Goal: Information Seeking & Learning: Find specific fact

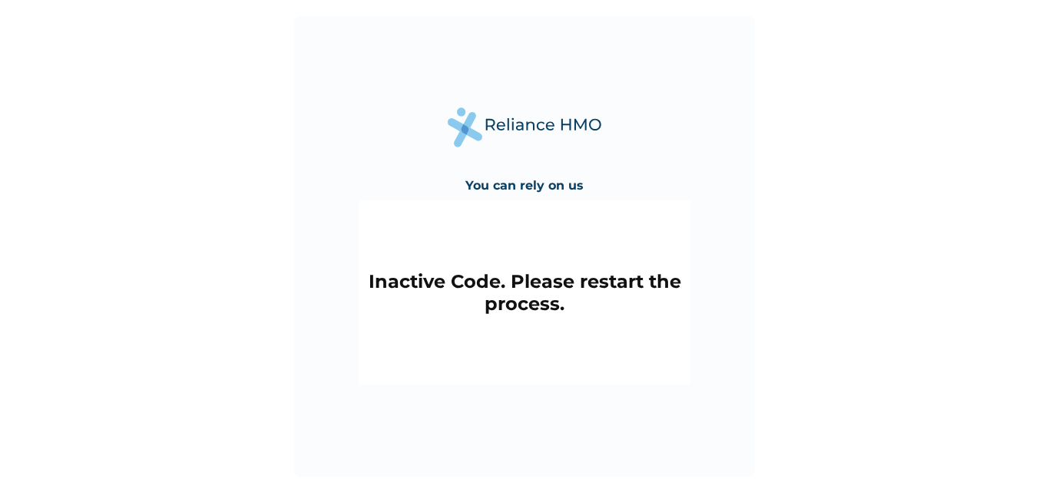
click at [517, 185] on h4 "You can rely on us" at bounding box center [525, 185] width 118 height 15
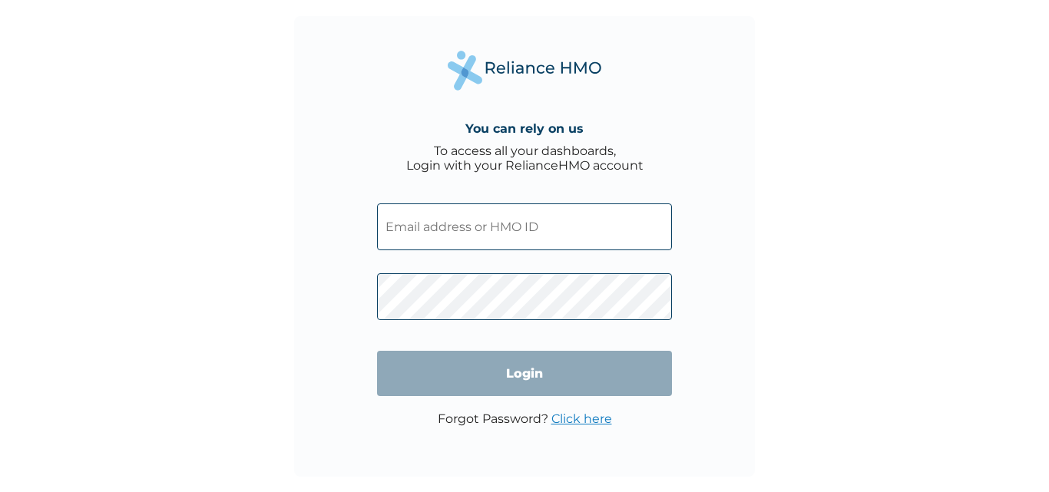
type input "[EMAIL_ADDRESS][DOMAIN_NAME]"
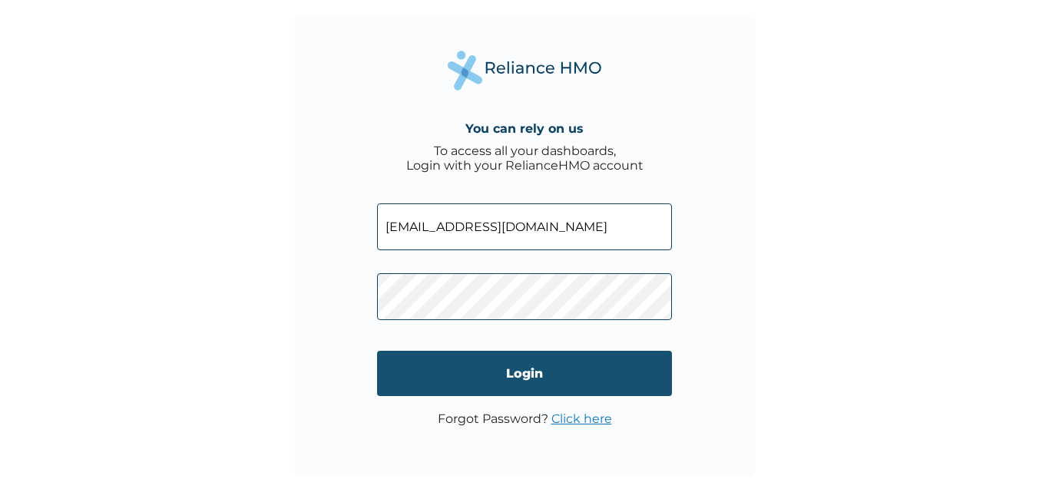
click at [443, 371] on input "Login" at bounding box center [524, 373] width 295 height 45
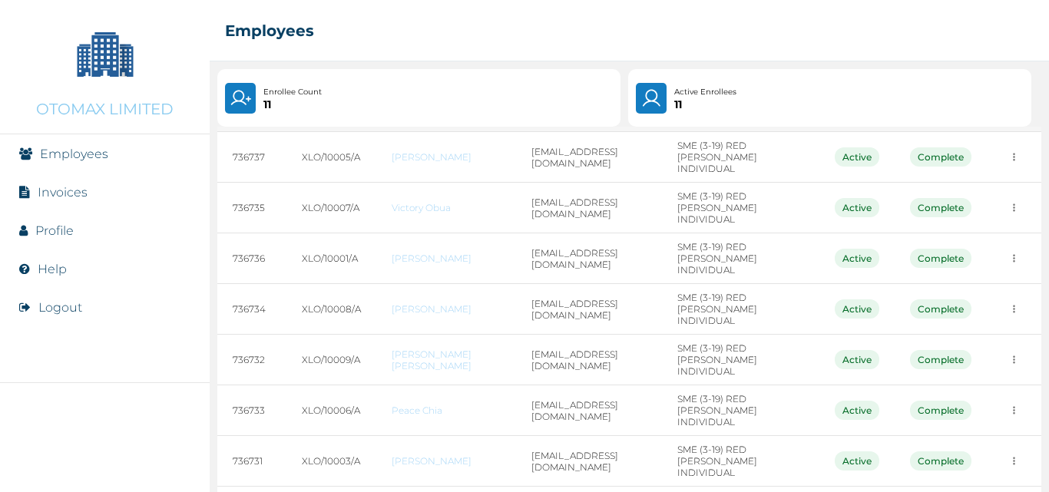
scroll to position [247, 0]
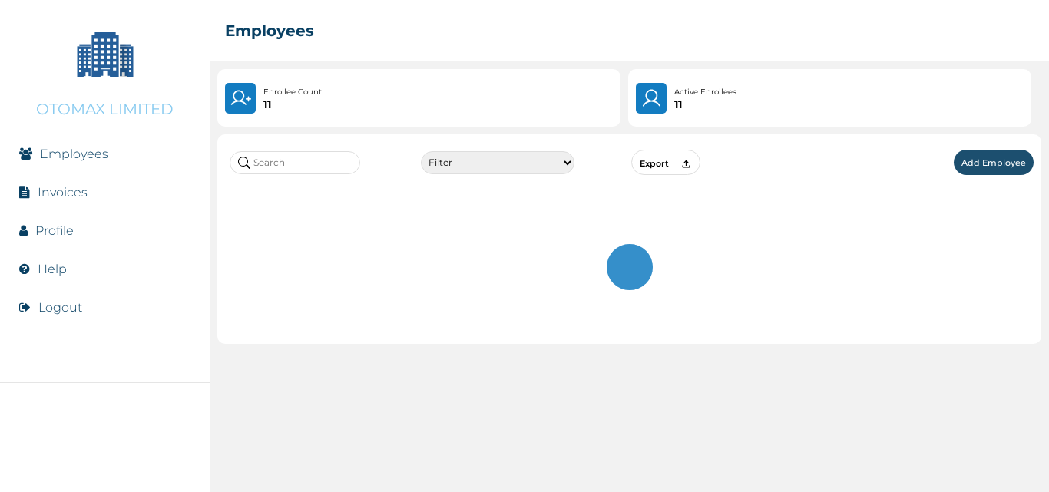
scroll to position [0, 0]
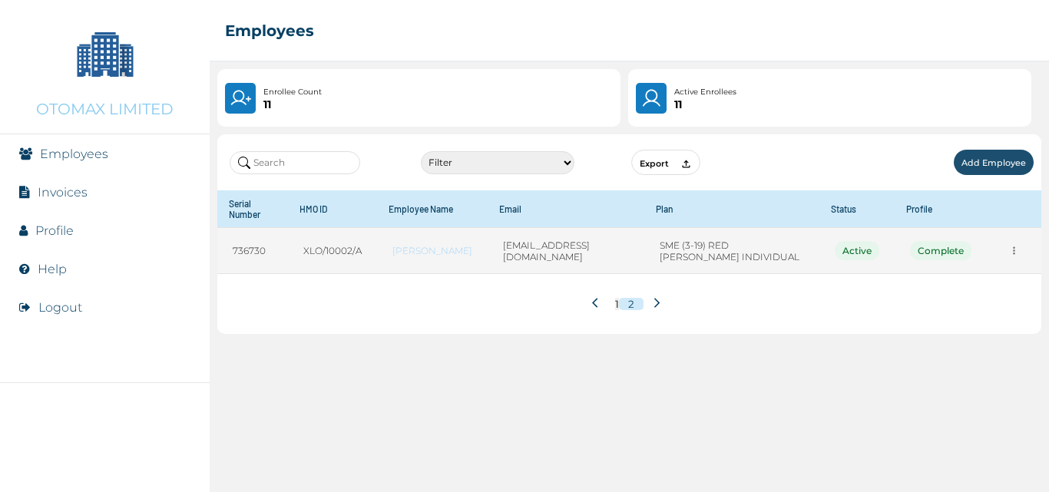
click at [870, 246] on div "Active" at bounding box center [857, 250] width 45 height 19
click at [1012, 250] on icon "more" at bounding box center [1015, 251] width 12 height 12
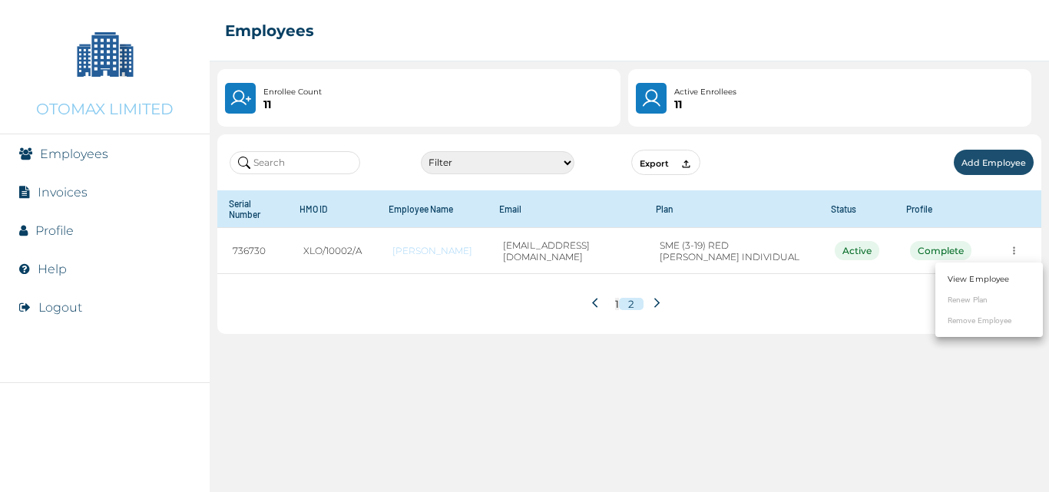
click at [980, 274] on link "View Employee" at bounding box center [978, 280] width 61 height 12
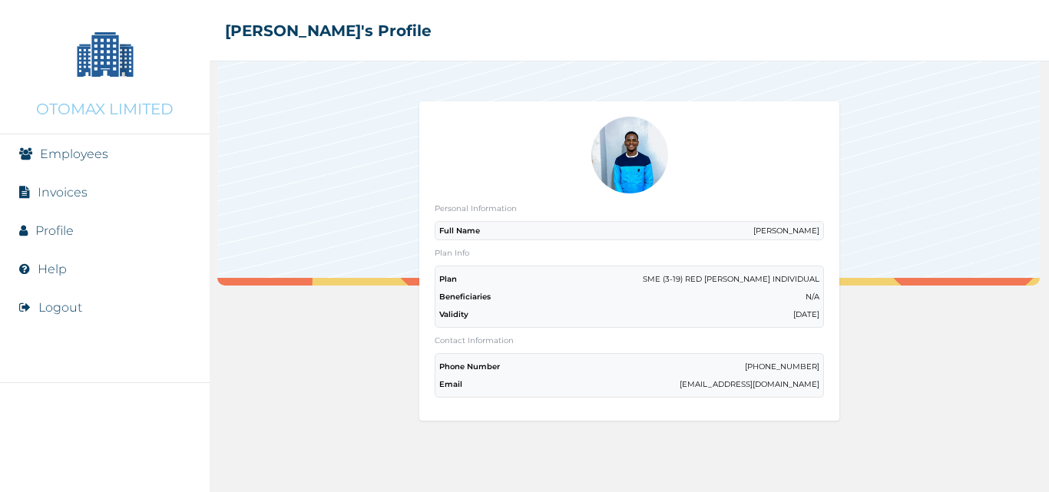
scroll to position [50, 0]
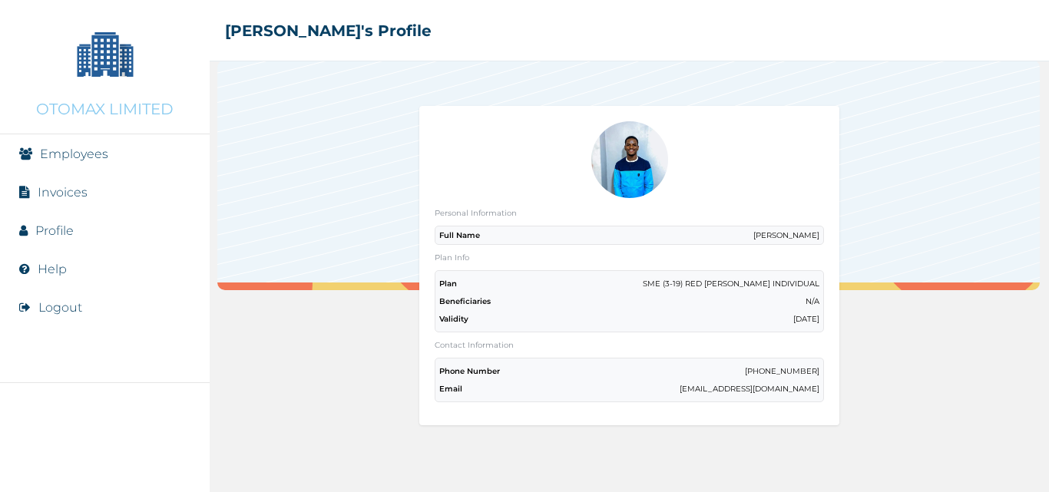
click at [88, 171] on li "Employees" at bounding box center [105, 153] width 210 height 38
click at [88, 169] on li "Employees" at bounding box center [105, 153] width 210 height 38
click at [87, 163] on li "Employees" at bounding box center [105, 153] width 210 height 38
click at [87, 161] on li "Employees" at bounding box center [105, 153] width 210 height 38
click at [58, 147] on link "Employees" at bounding box center [74, 154] width 68 height 15
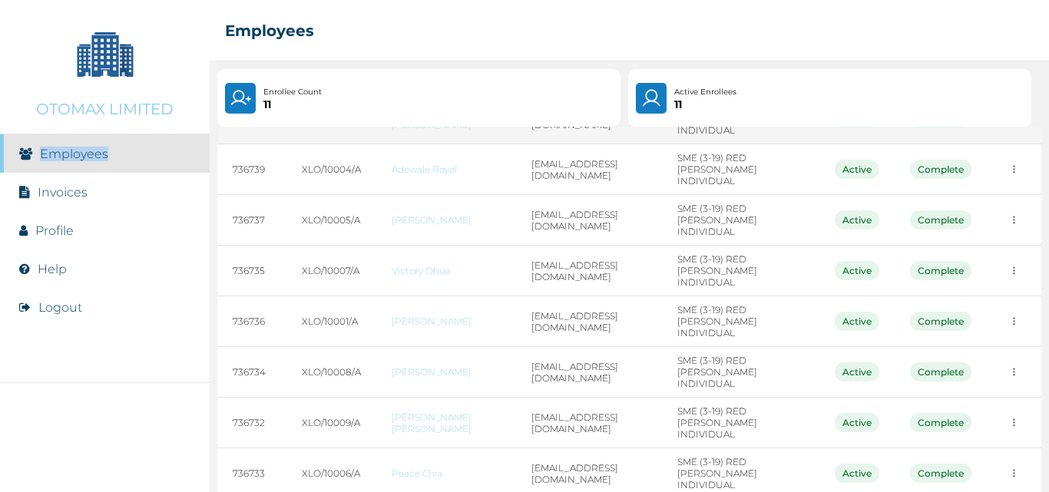
scroll to position [186, 0]
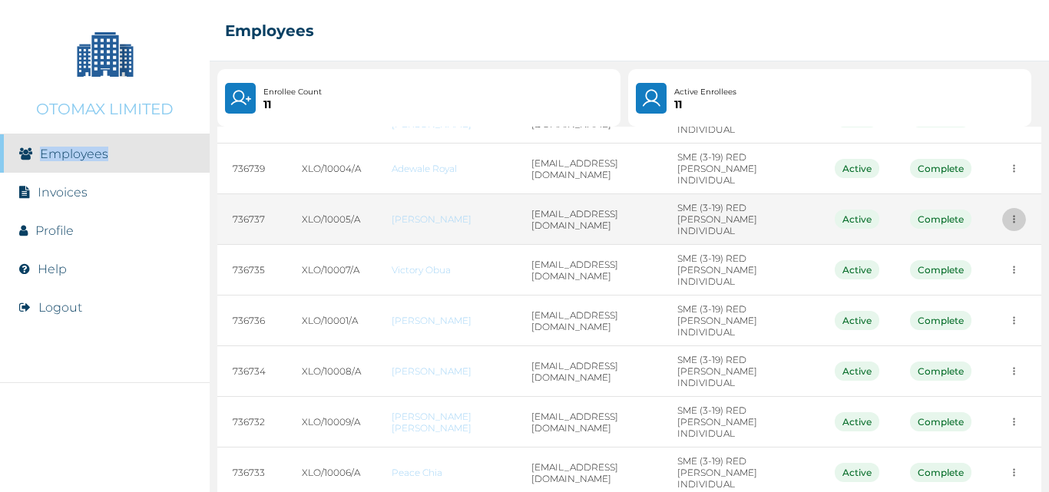
click at [1003, 211] on button "more" at bounding box center [1015, 219] width 24 height 24
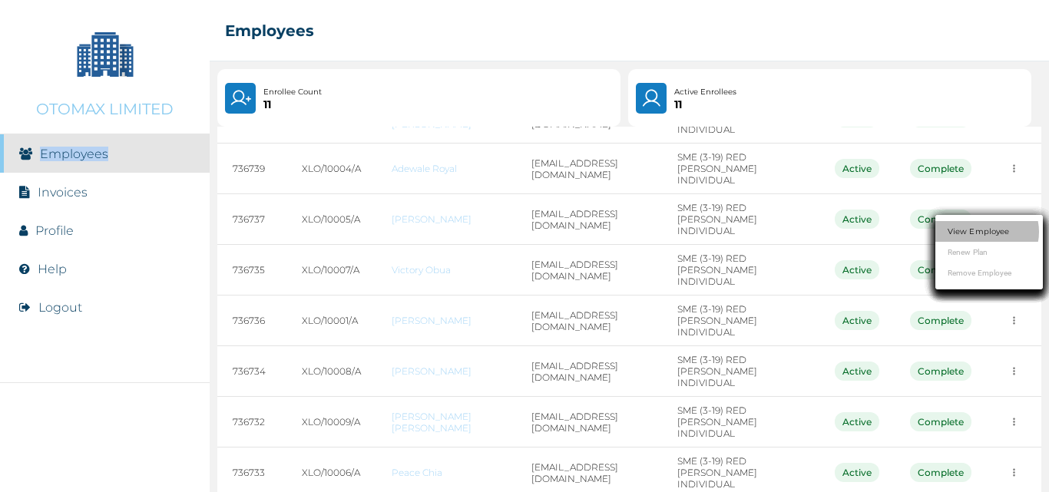
click at [986, 224] on li "View Employee" at bounding box center [990, 231] width 108 height 21
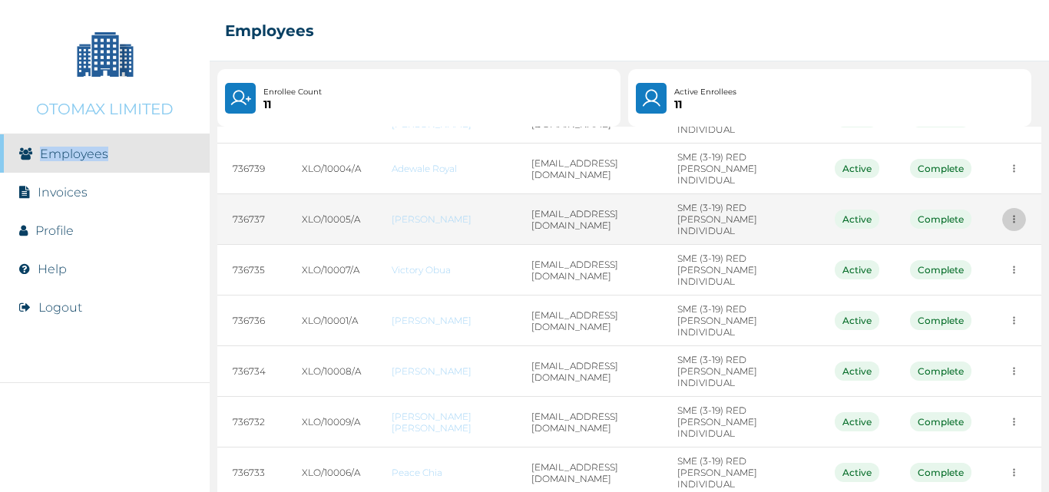
click at [1009, 214] on icon "more" at bounding box center [1015, 220] width 12 height 12
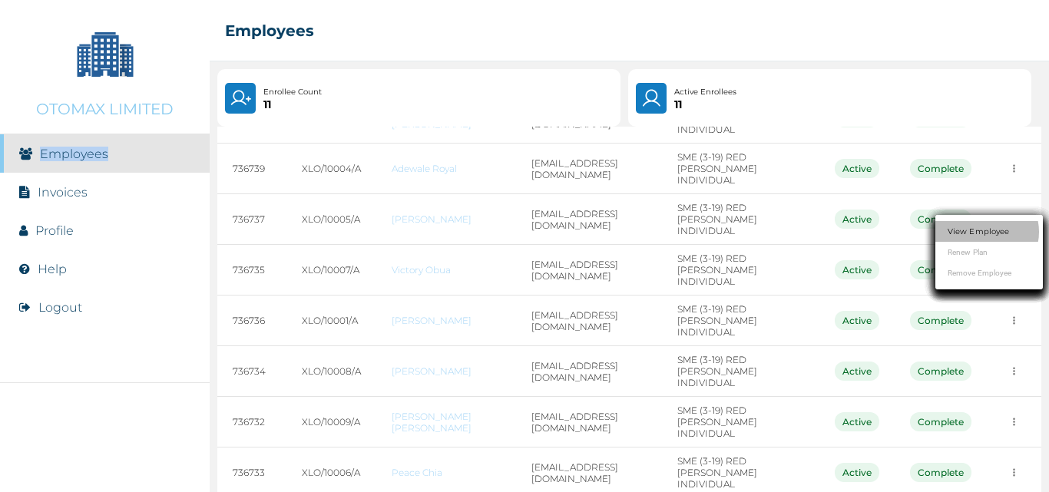
click at [982, 228] on link "View Employee" at bounding box center [978, 232] width 61 height 12
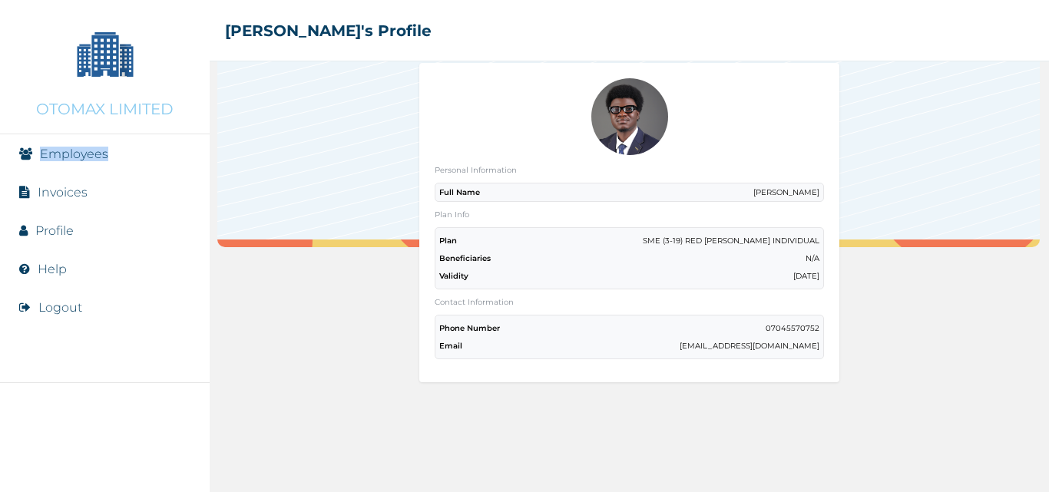
scroll to position [92, 0]
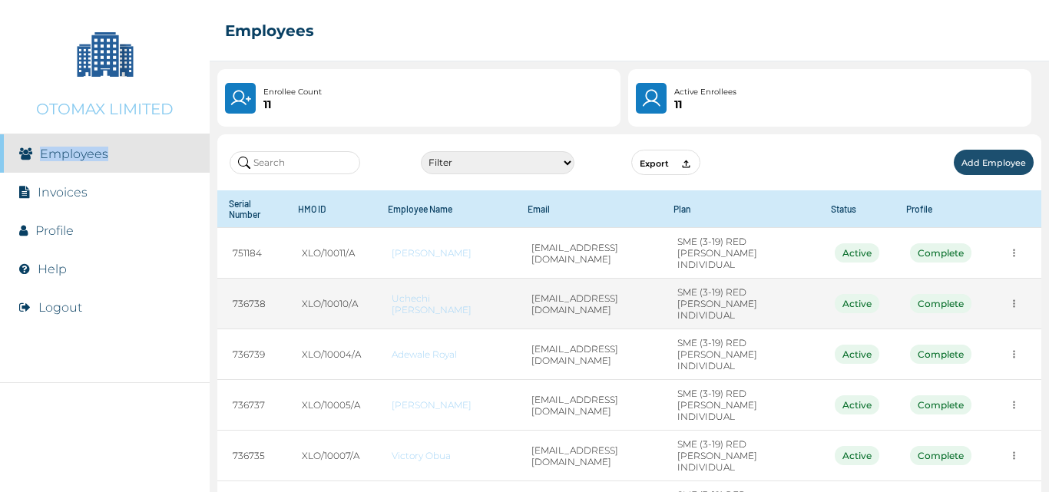
click at [1013, 300] on icon "more" at bounding box center [1014, 304] width 2 height 8
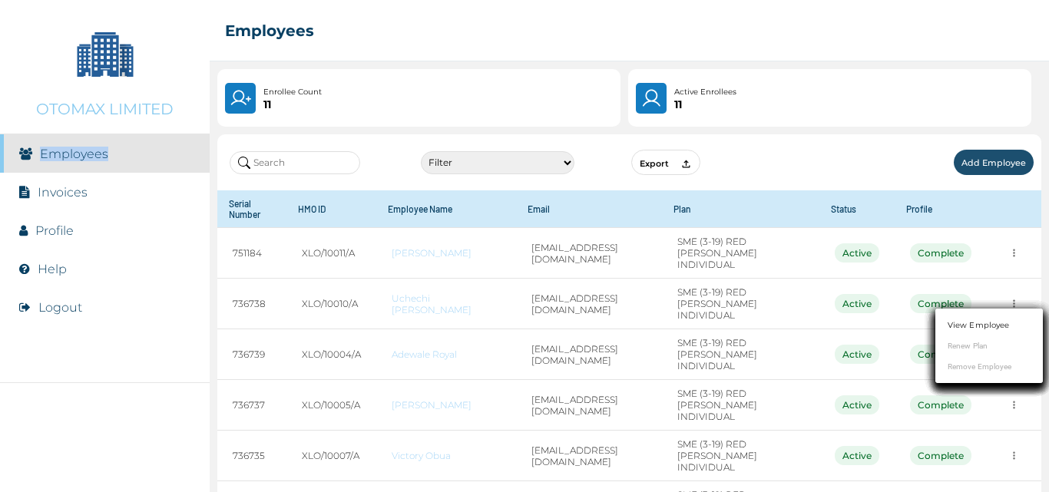
click at [964, 329] on link "View Employee" at bounding box center [978, 326] width 61 height 12
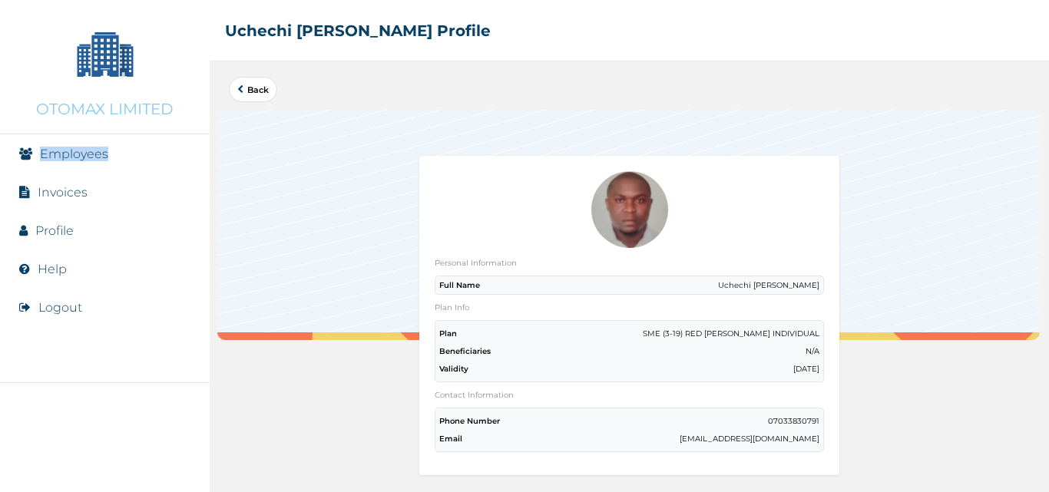
click at [628, 222] on img at bounding box center [630, 209] width 77 height 77
click at [571, 280] on div "Full Name Uchechi Ernest Nwazue" at bounding box center [629, 285] width 389 height 19
click at [269, 101] on button "Back" at bounding box center [253, 89] width 48 height 25
click at [249, 92] on link "Back" at bounding box center [252, 89] width 31 height 8
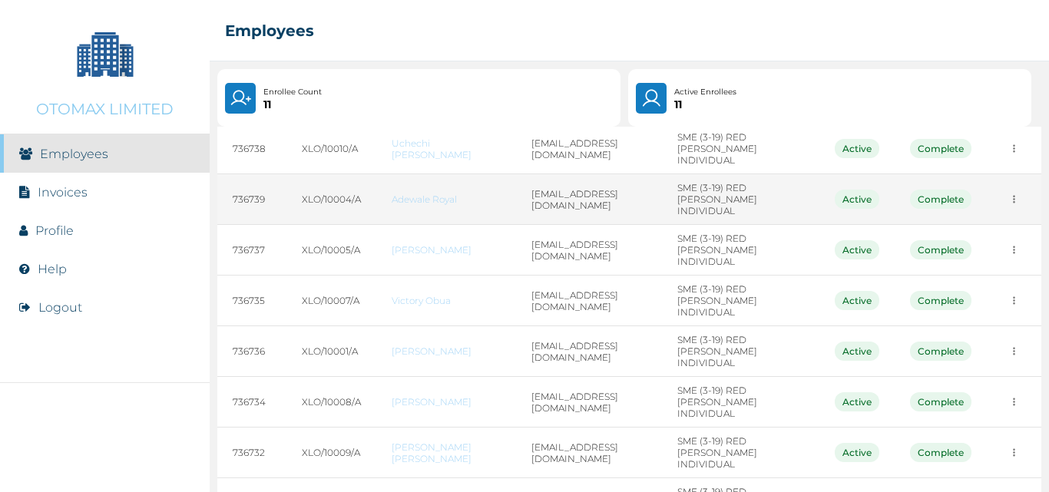
scroll to position [161, 0]
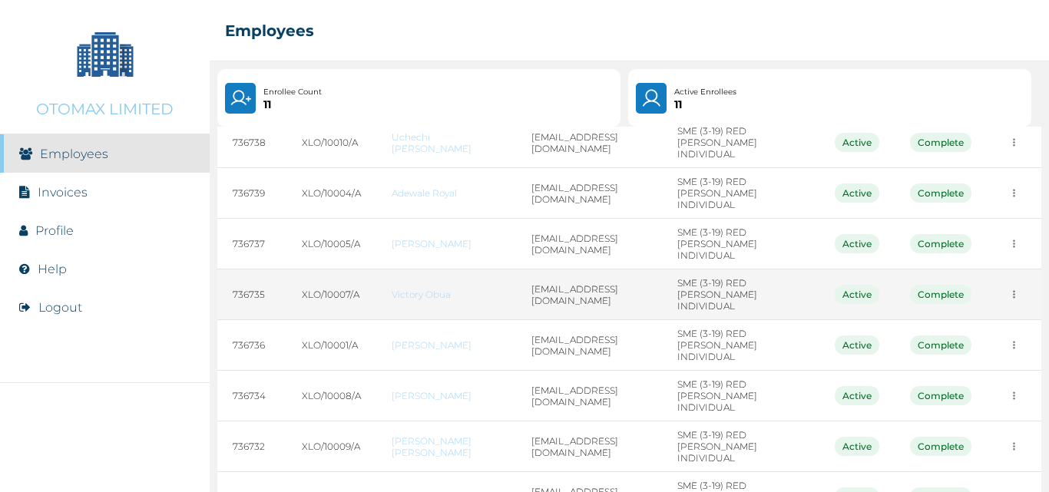
click at [1009, 289] on icon "more" at bounding box center [1015, 295] width 12 height 12
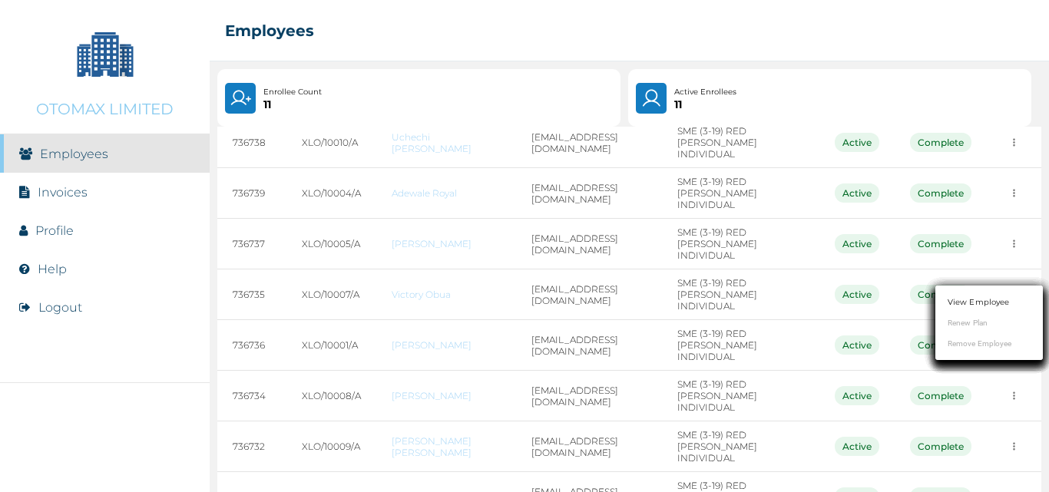
click at [987, 297] on link "View Employee" at bounding box center [978, 303] width 61 height 12
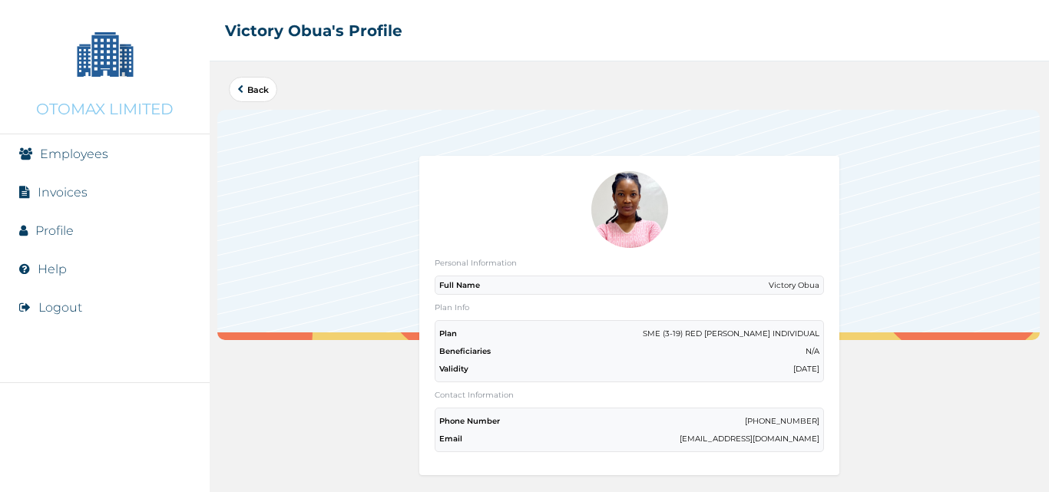
scroll to position [31, 0]
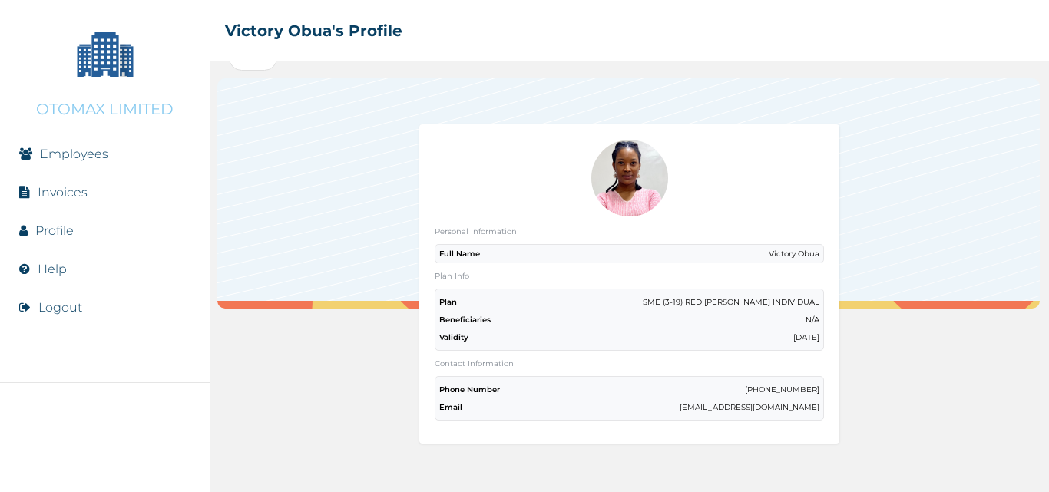
click at [101, 154] on link "Employees" at bounding box center [74, 154] width 68 height 15
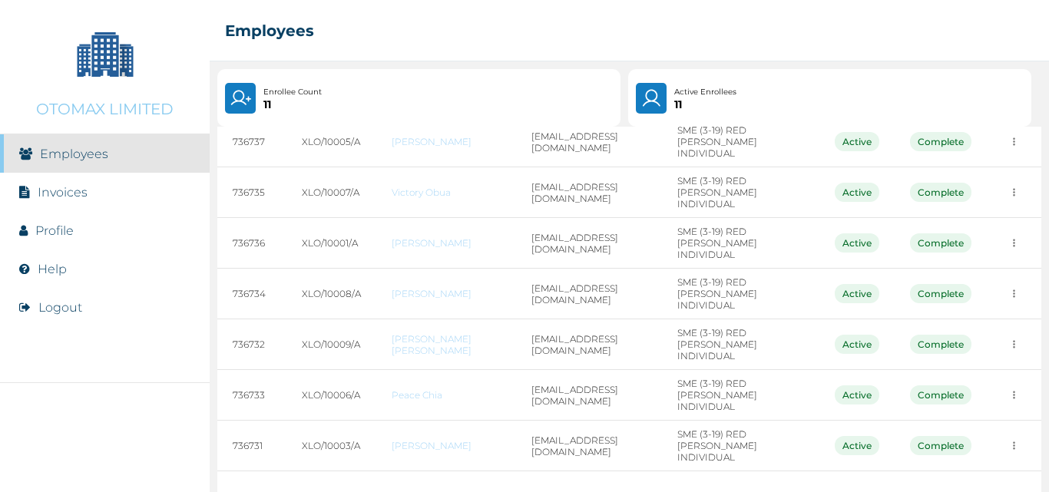
scroll to position [263, 0]
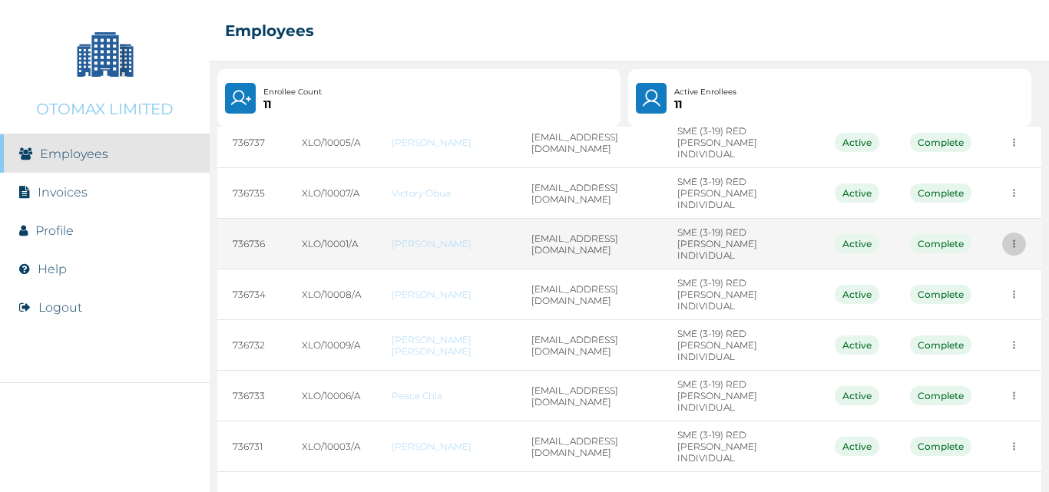
click at [1003, 232] on button "more" at bounding box center [1015, 244] width 24 height 24
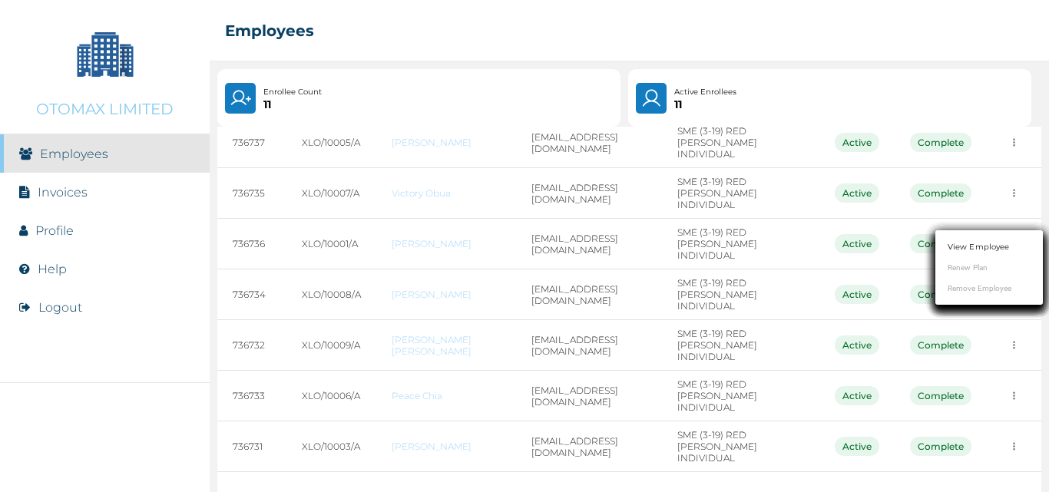
click at [963, 250] on link "View Employee" at bounding box center [978, 247] width 61 height 12
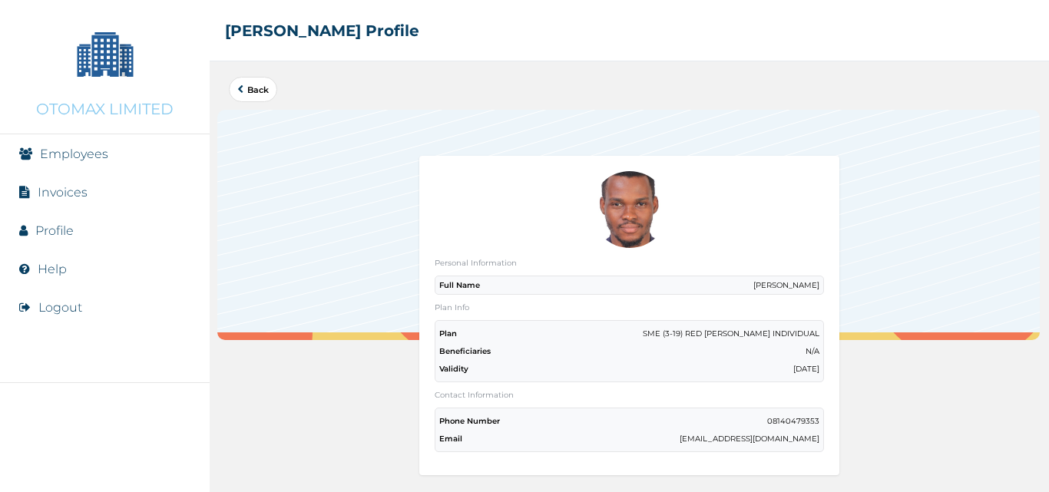
click at [254, 91] on link "Back" at bounding box center [252, 89] width 31 height 8
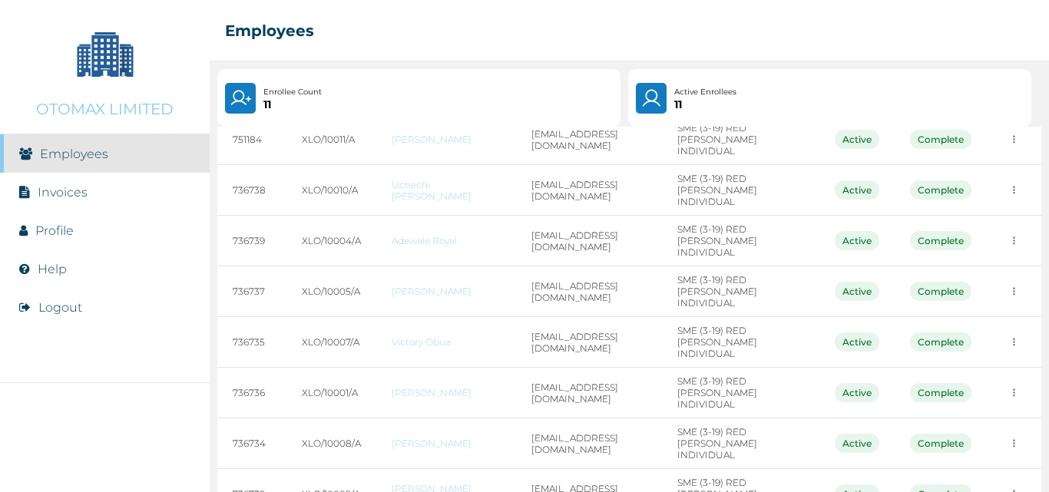
scroll to position [264, 0]
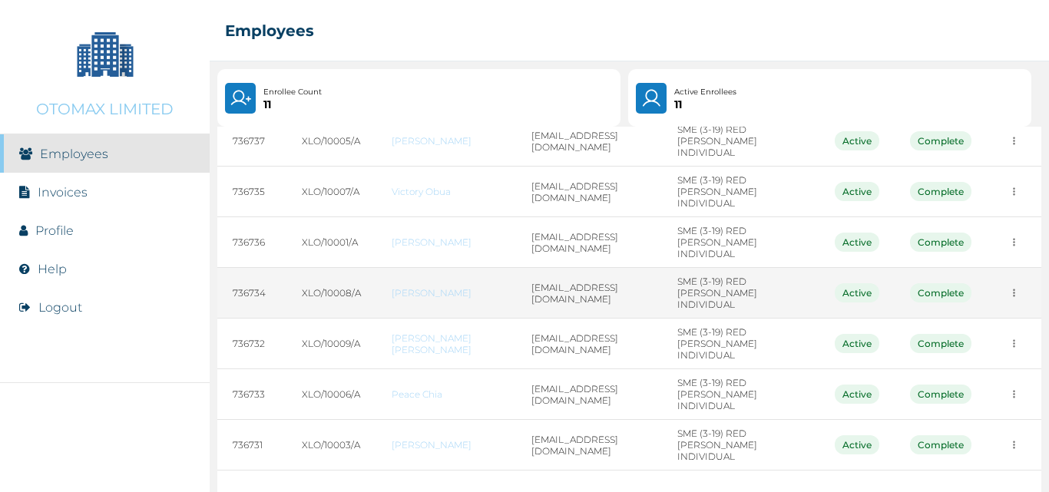
click at [1009, 287] on icon "more" at bounding box center [1015, 293] width 12 height 12
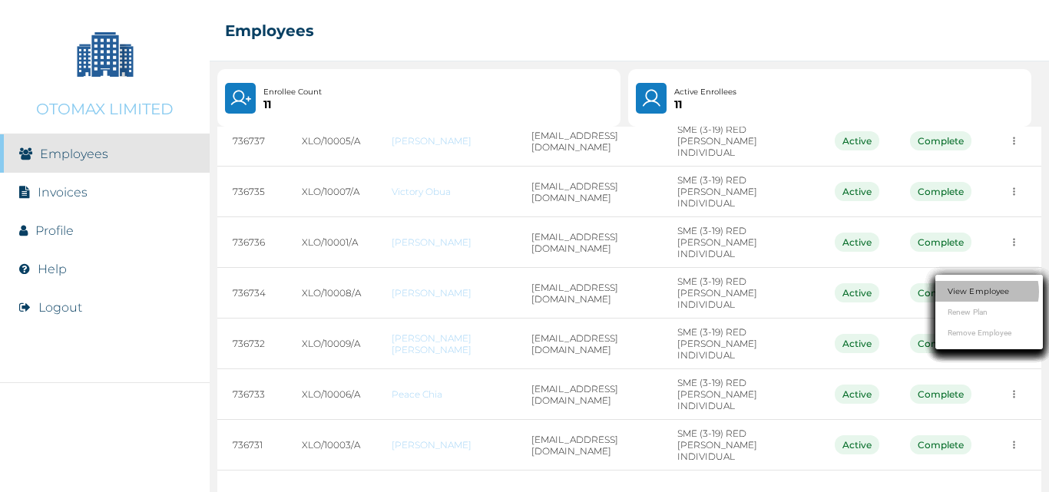
click at [980, 286] on li "View Employee" at bounding box center [990, 291] width 108 height 21
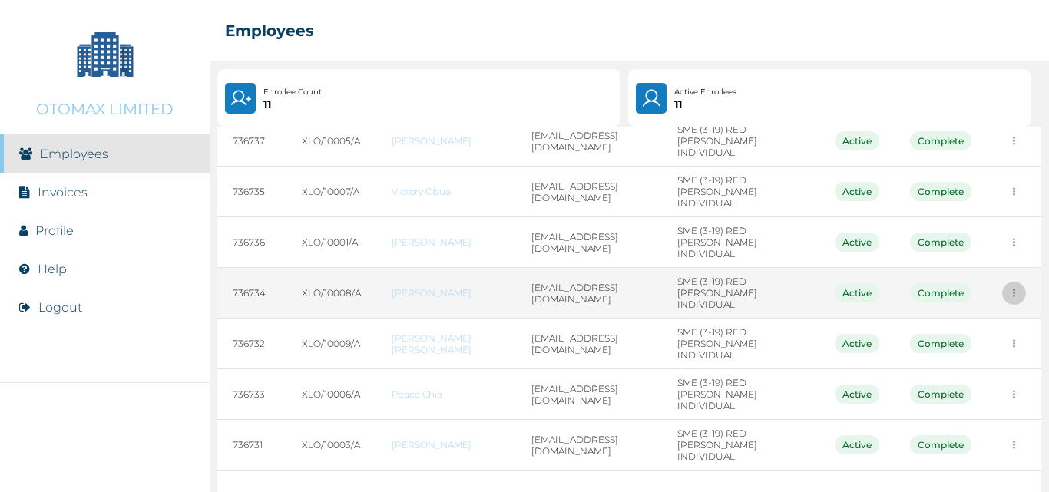
click at [1003, 281] on button "more" at bounding box center [1015, 293] width 24 height 24
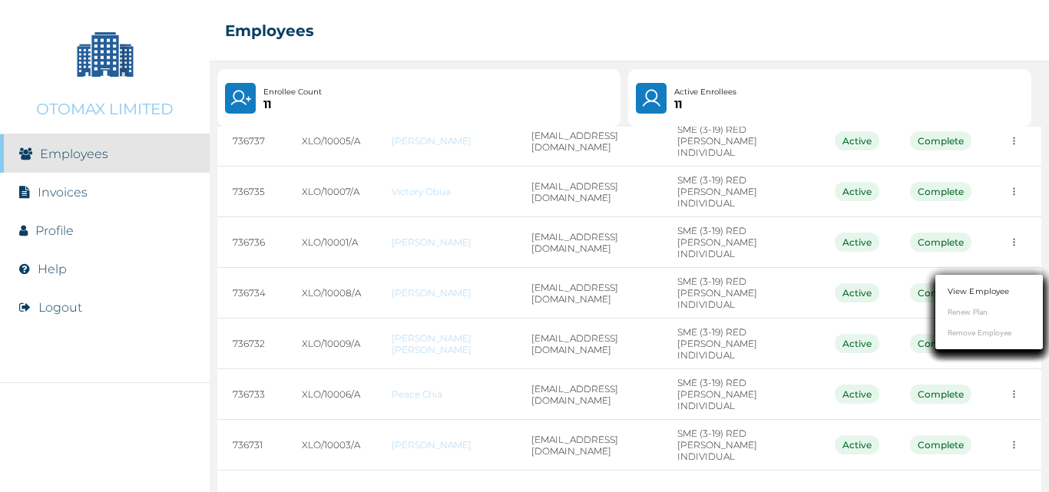
click at [991, 295] on link "View Employee" at bounding box center [978, 292] width 61 height 12
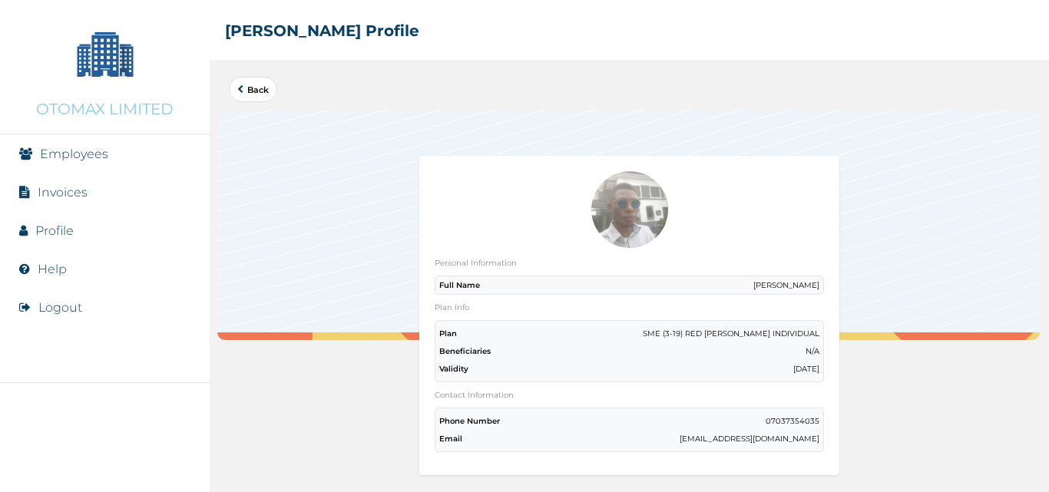
click at [254, 88] on link "Back" at bounding box center [252, 89] width 31 height 8
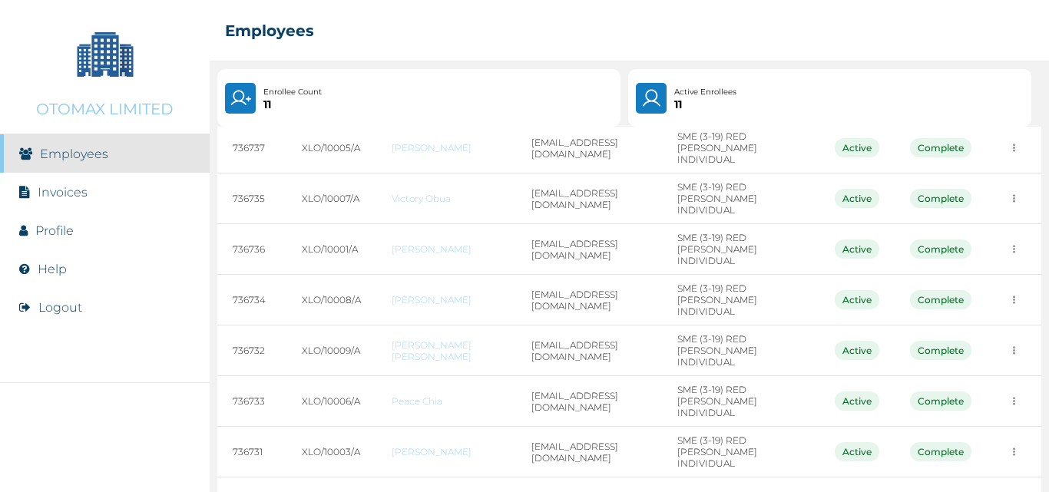
scroll to position [264, 0]
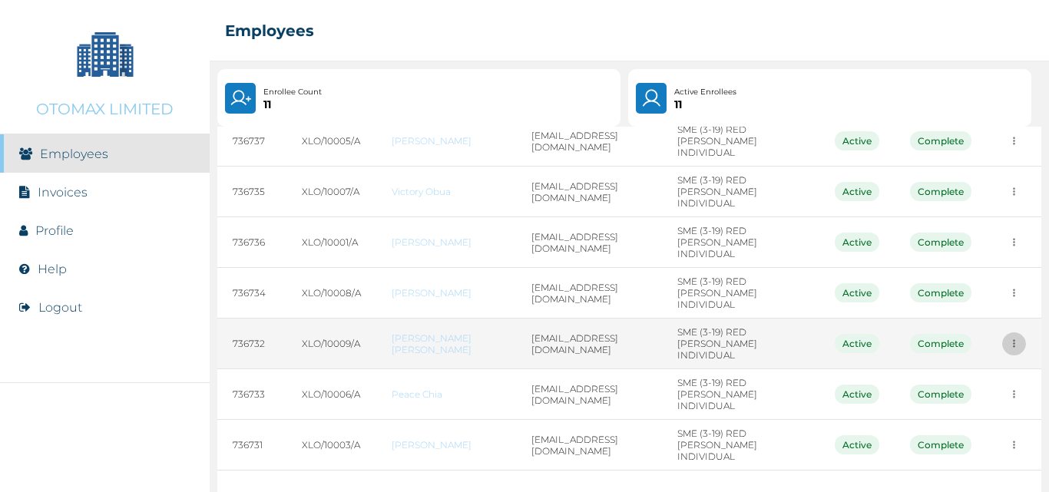
click at [1009, 338] on icon "more" at bounding box center [1015, 344] width 12 height 12
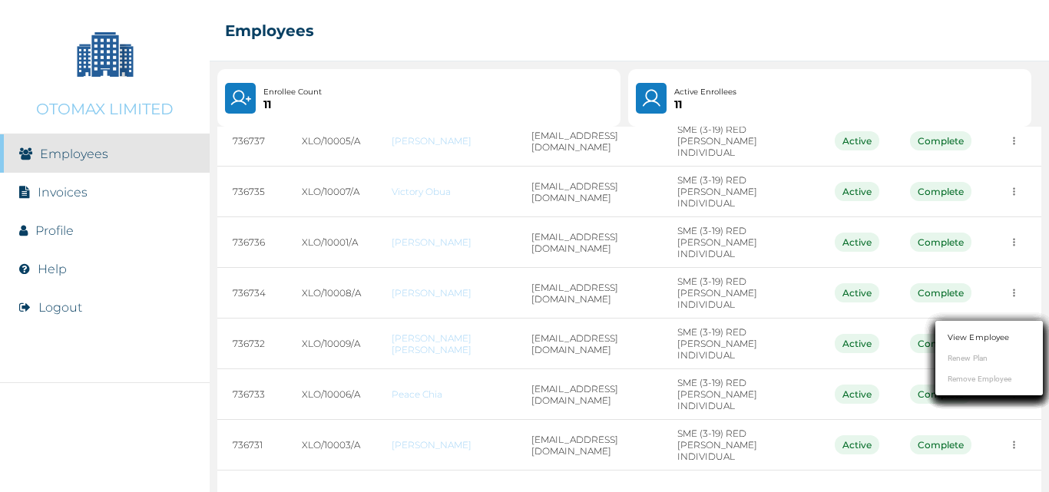
click at [978, 343] on link "View Employee" at bounding box center [978, 338] width 61 height 12
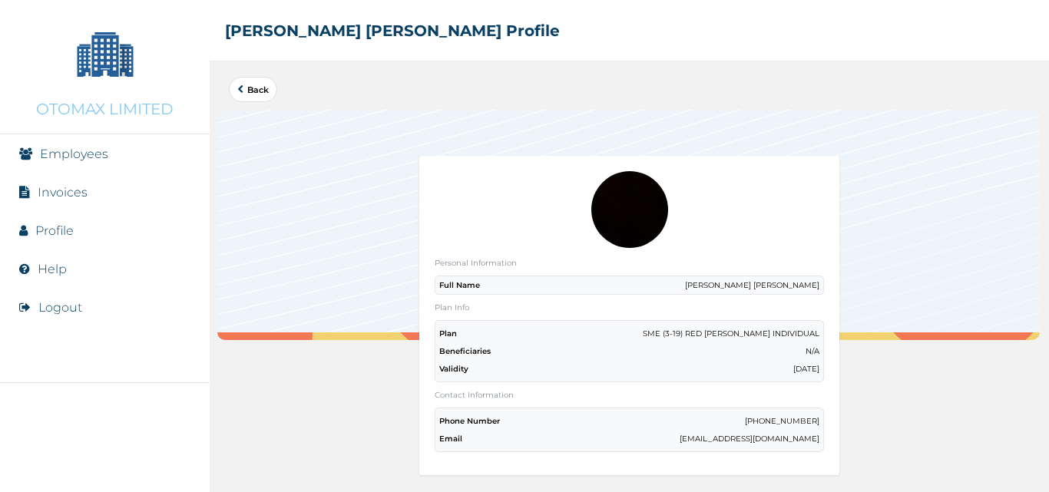
click at [246, 88] on link "Back" at bounding box center [252, 89] width 31 height 8
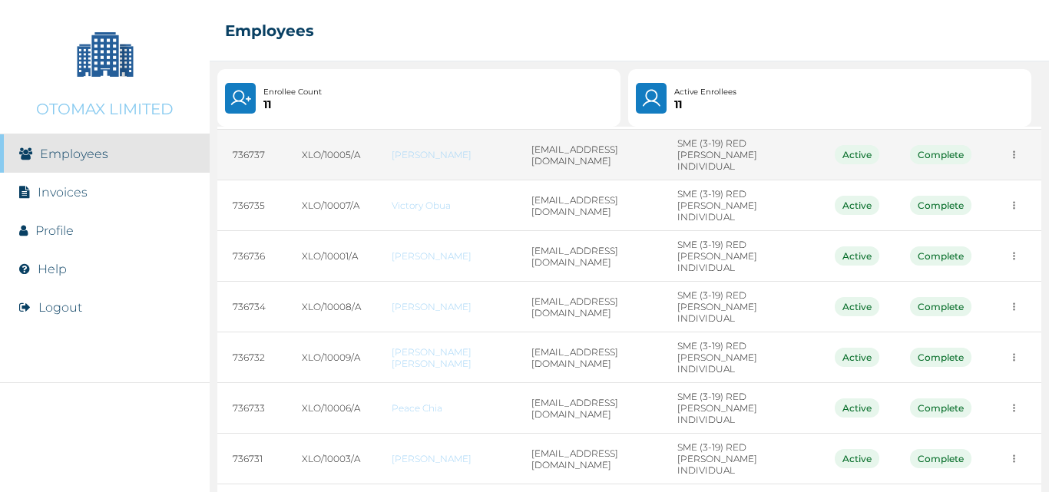
scroll to position [264, 0]
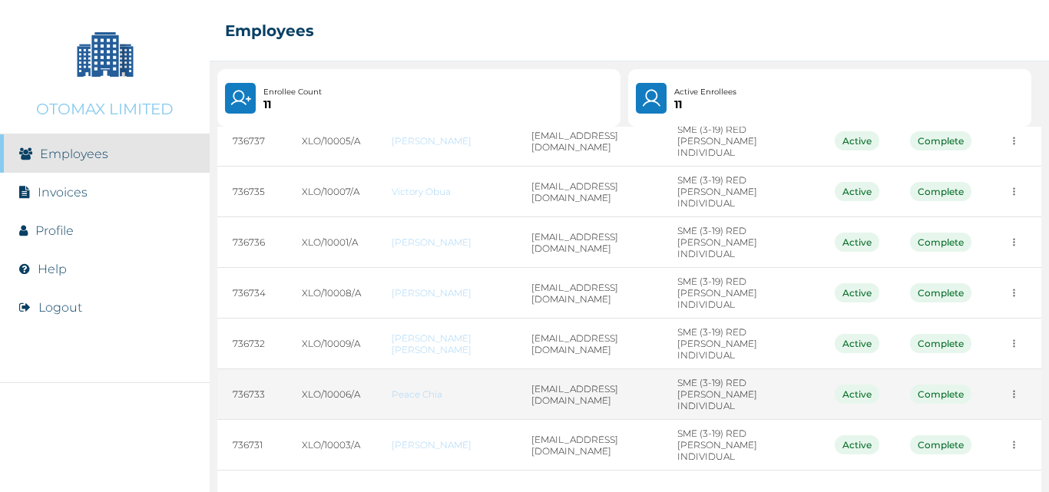
click at [1009, 389] on icon "more" at bounding box center [1015, 395] width 12 height 12
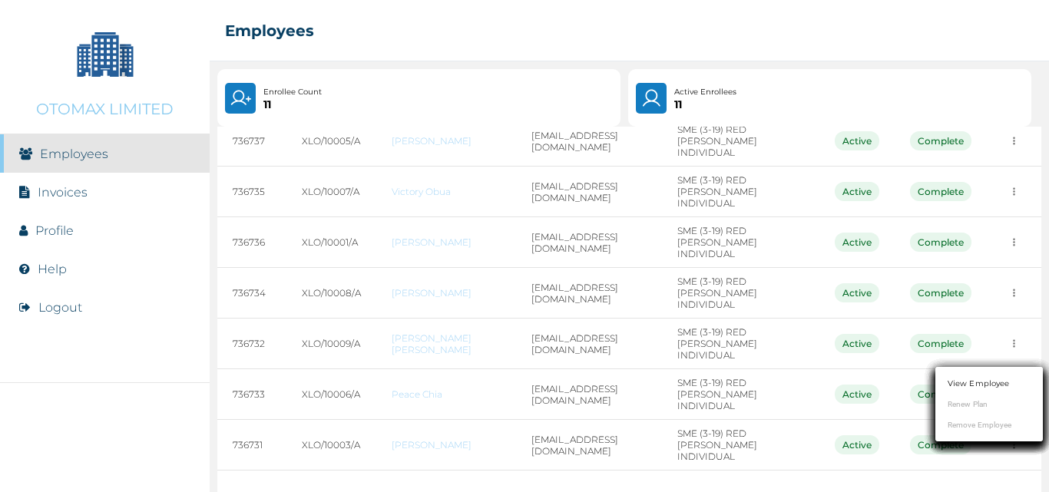
click at [977, 385] on link "View Employee" at bounding box center [978, 384] width 61 height 12
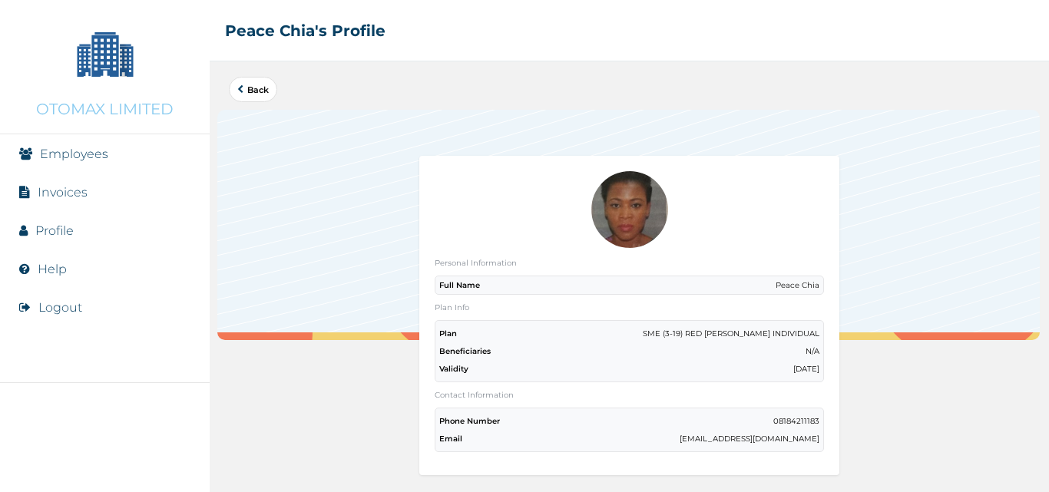
click at [617, 223] on img at bounding box center [630, 209] width 77 height 77
click at [249, 98] on button "Back" at bounding box center [253, 89] width 48 height 25
click at [260, 95] on button "Back" at bounding box center [253, 89] width 48 height 25
click at [259, 88] on link "Back" at bounding box center [252, 89] width 31 height 8
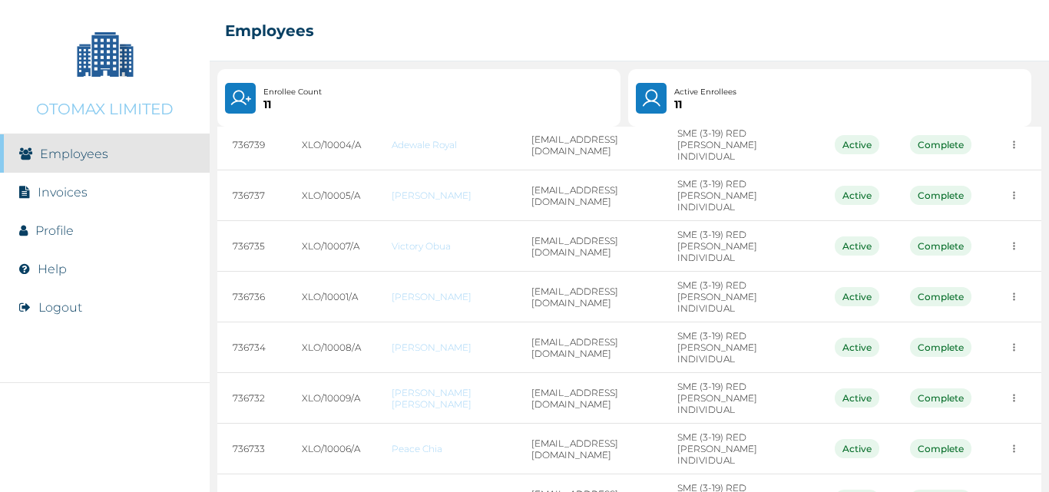
scroll to position [264, 0]
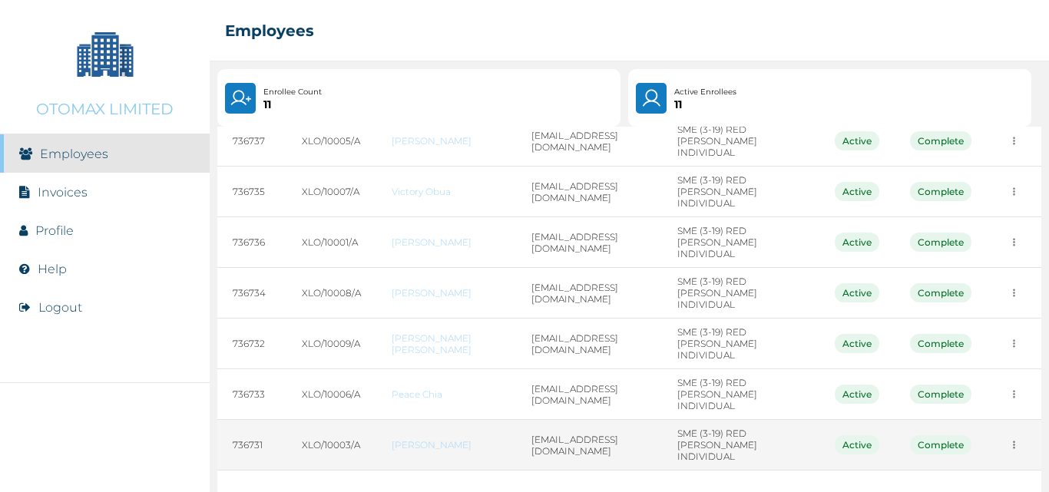
click at [1013, 442] on icon "more" at bounding box center [1014, 446] width 2 height 8
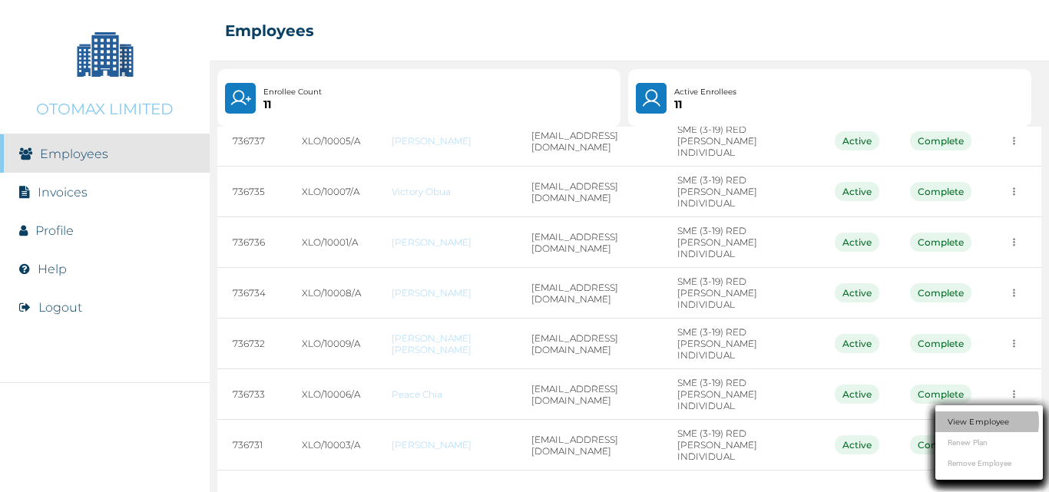
click at [993, 419] on link "View Employee" at bounding box center [978, 422] width 61 height 12
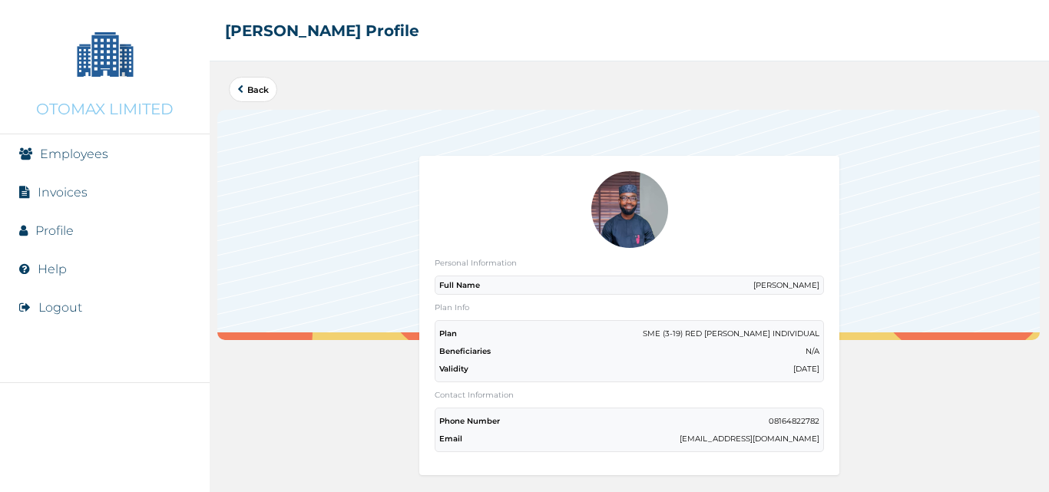
click at [260, 89] on link "Back" at bounding box center [252, 89] width 31 height 8
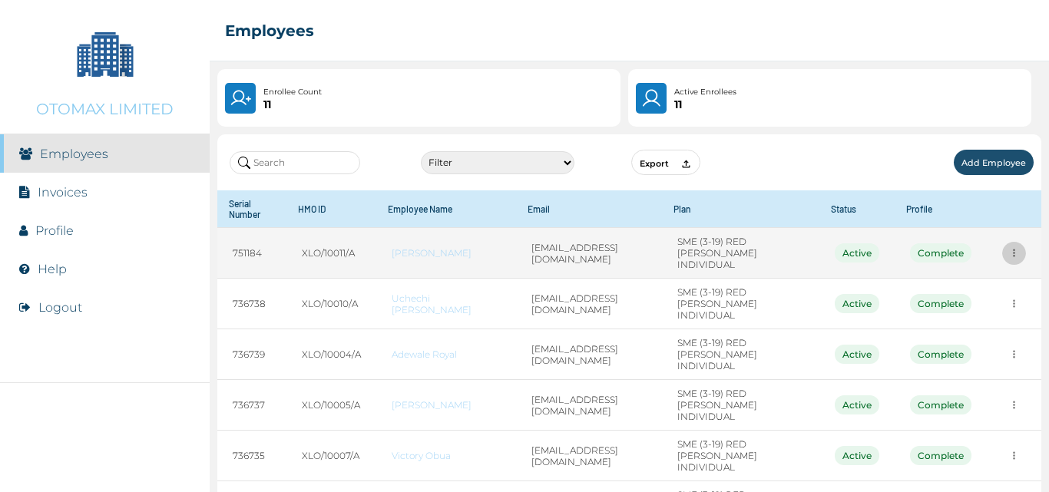
click at [1009, 250] on icon "more" at bounding box center [1015, 253] width 12 height 12
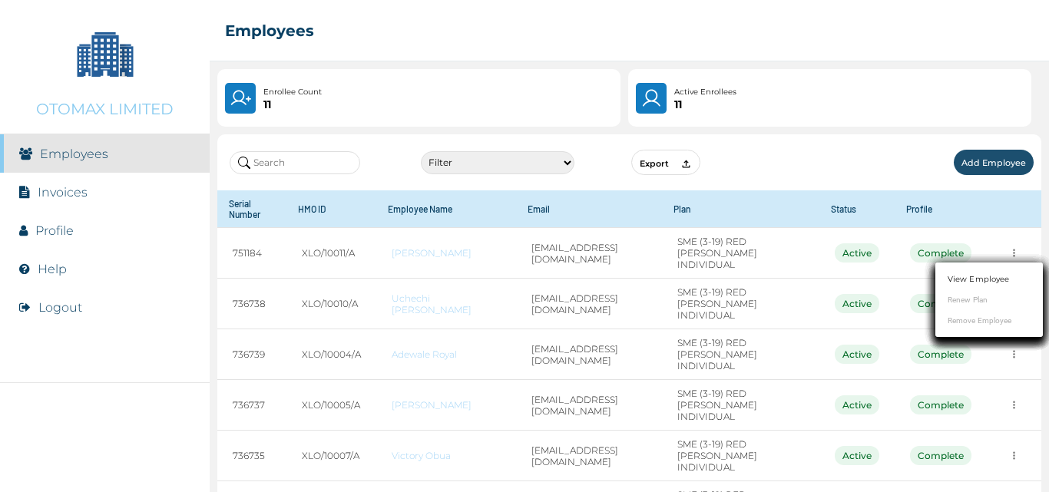
click at [973, 318] on ul "View Employee Renew Plan Remove Employee" at bounding box center [990, 300] width 108 height 75
click at [564, 249] on div at bounding box center [524, 246] width 1049 height 492
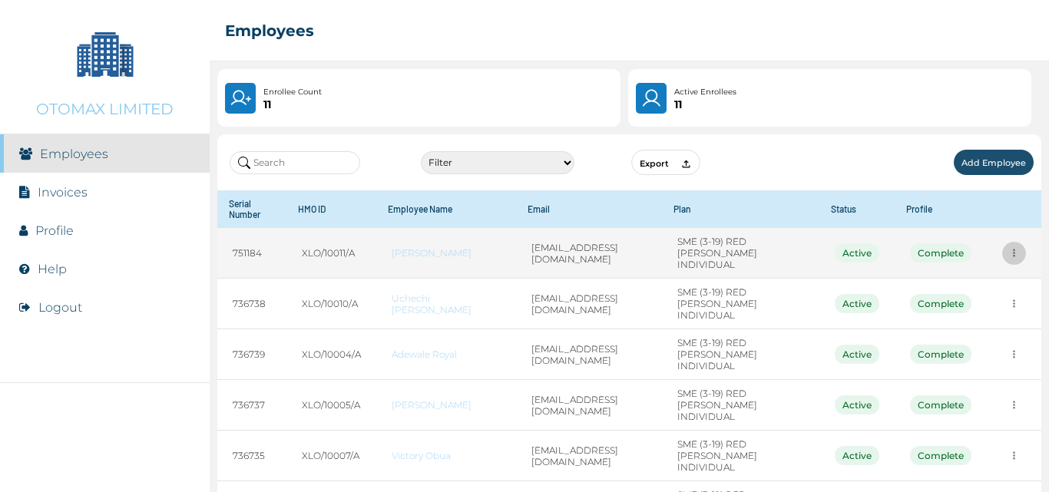
click at [1003, 248] on button "more" at bounding box center [1015, 253] width 24 height 24
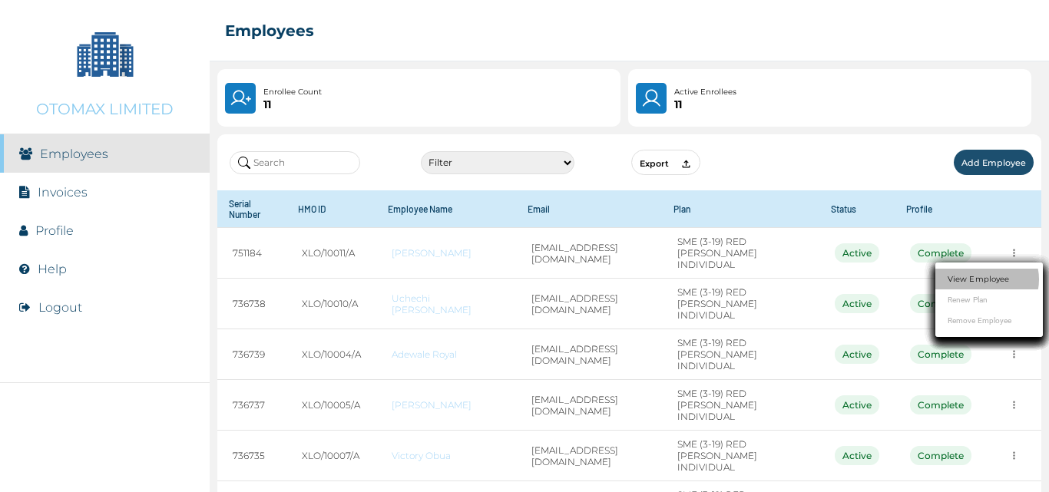
click at [981, 270] on li "View Employee" at bounding box center [990, 279] width 108 height 21
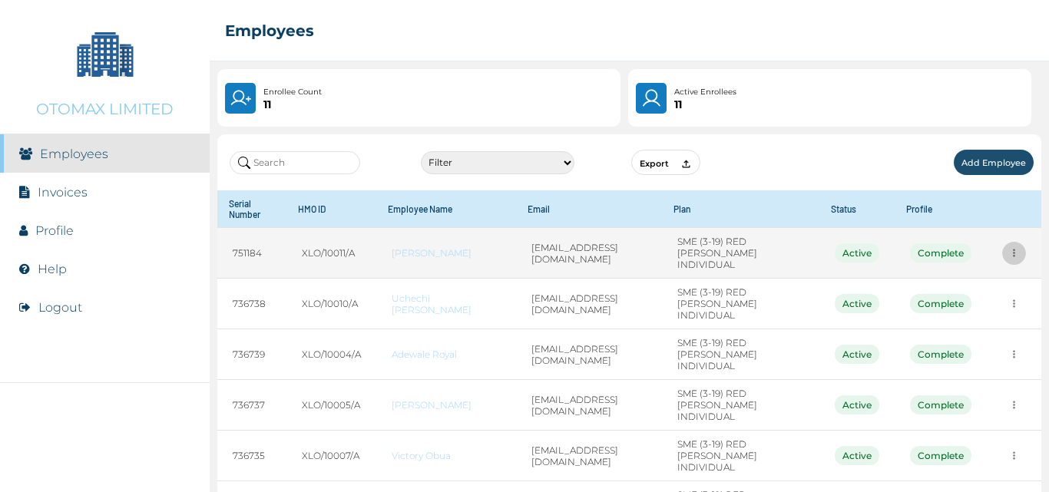
click at [1009, 247] on icon "more" at bounding box center [1015, 253] width 12 height 12
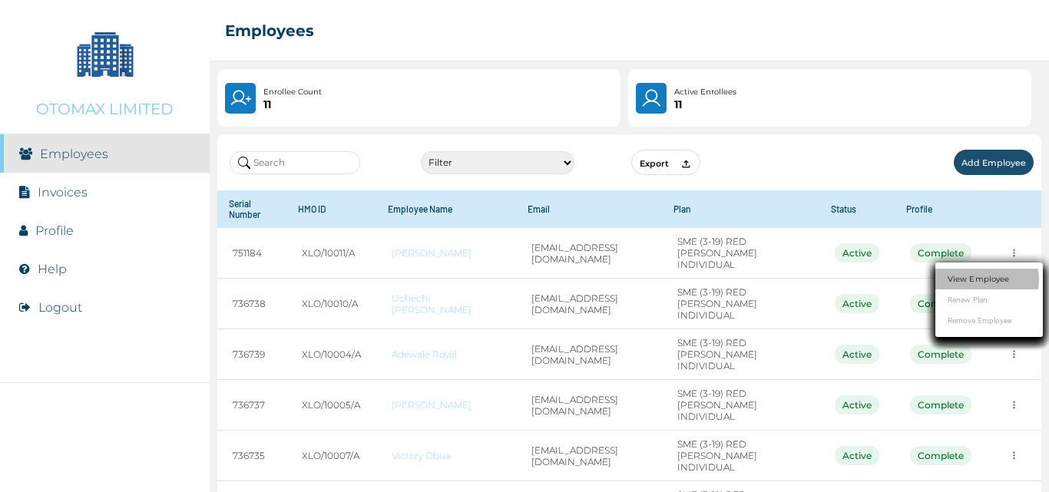
click at [980, 277] on link "View Employee" at bounding box center [978, 280] width 61 height 12
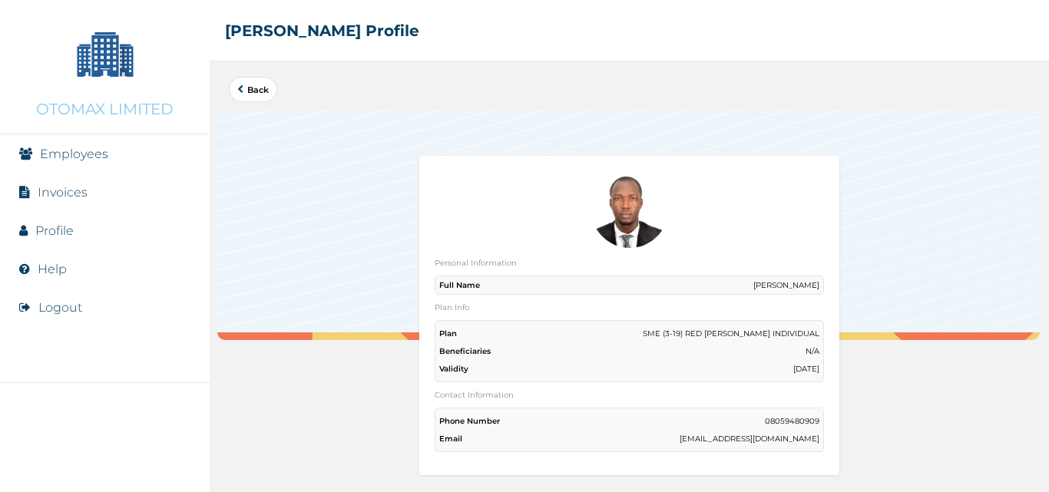
click at [746, 285] on div "Full Name Samuel Aiyedun" at bounding box center [629, 285] width 389 height 19
drag, startPoint x: 749, startPoint y: 283, endPoint x: 817, endPoint y: 280, distance: 67.7
click at [817, 280] on div "Personal Information Full Name Samuel Aiyedun Plan Info Plan SME (3-19) RED BER…" at bounding box center [628, 316] width 419 height 320
copy p "Samuel Aiyedun"
click at [249, 94] on link "Back" at bounding box center [252, 89] width 31 height 8
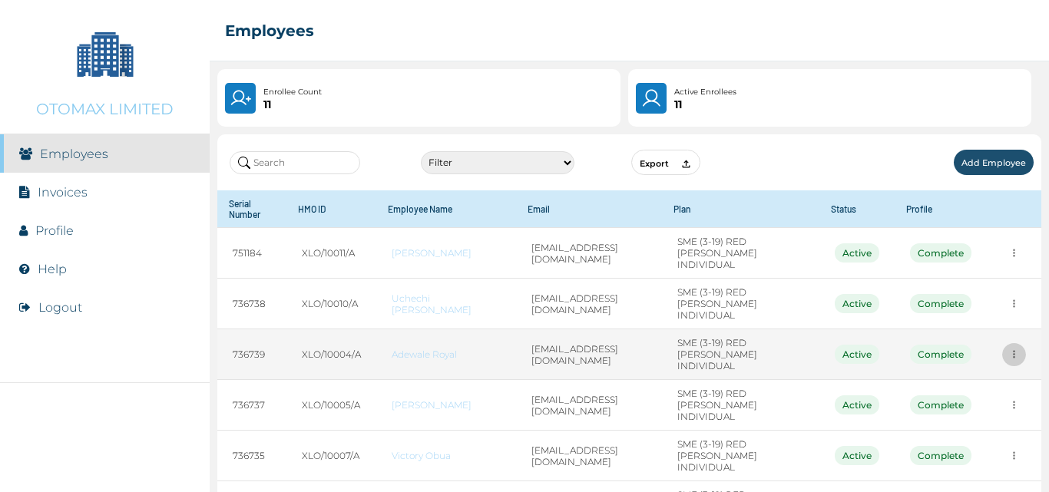
click at [1009, 349] on icon "more" at bounding box center [1015, 355] width 12 height 12
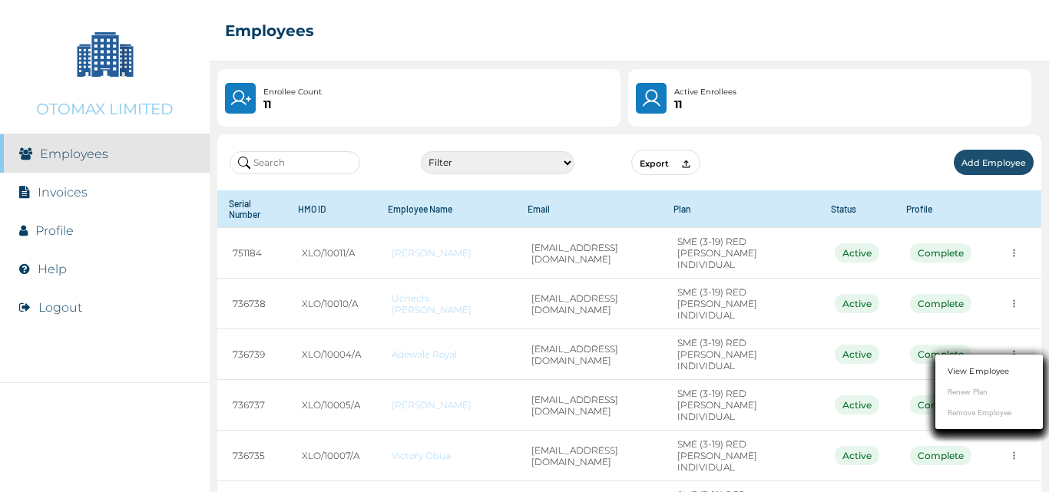
click at [981, 362] on li "View Employee" at bounding box center [990, 371] width 108 height 21
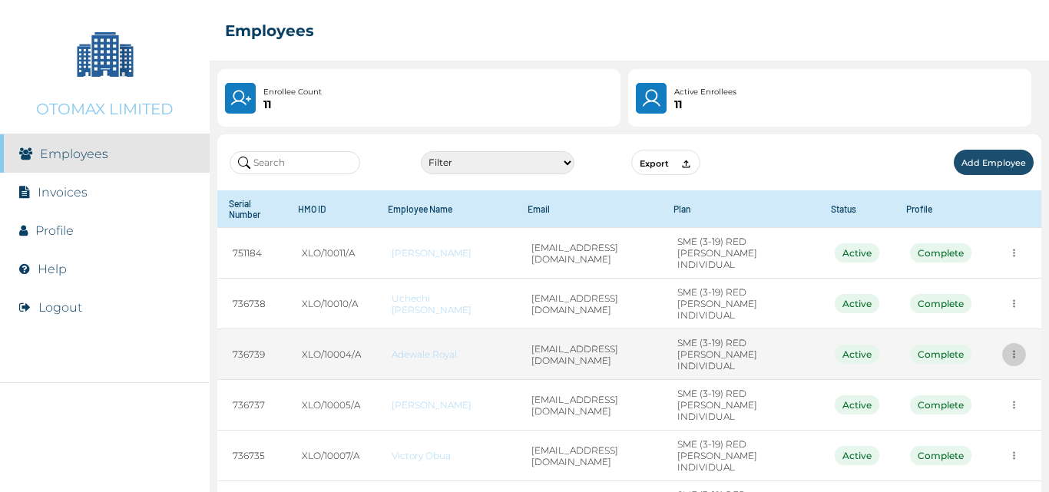
click at [1009, 349] on icon "more" at bounding box center [1015, 355] width 12 height 12
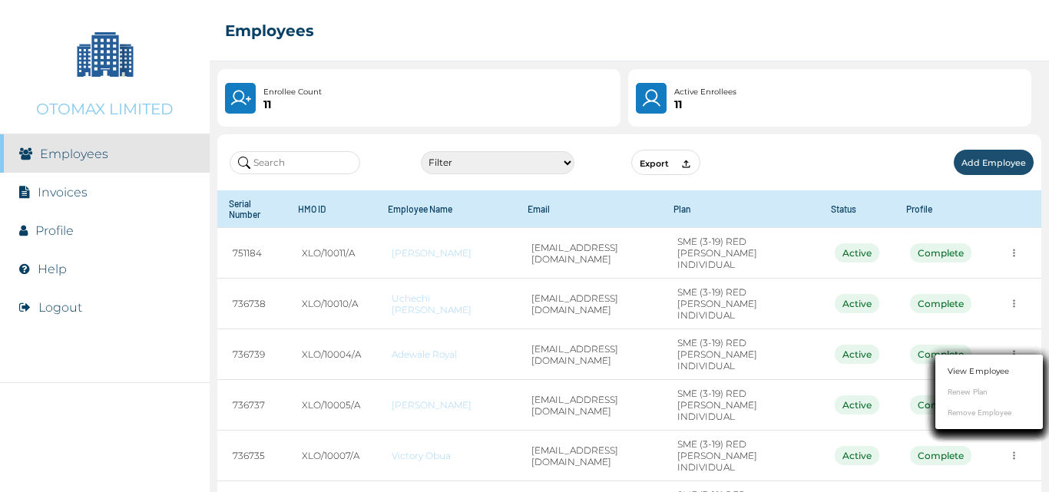
click at [983, 370] on link "View Employee" at bounding box center [978, 372] width 61 height 12
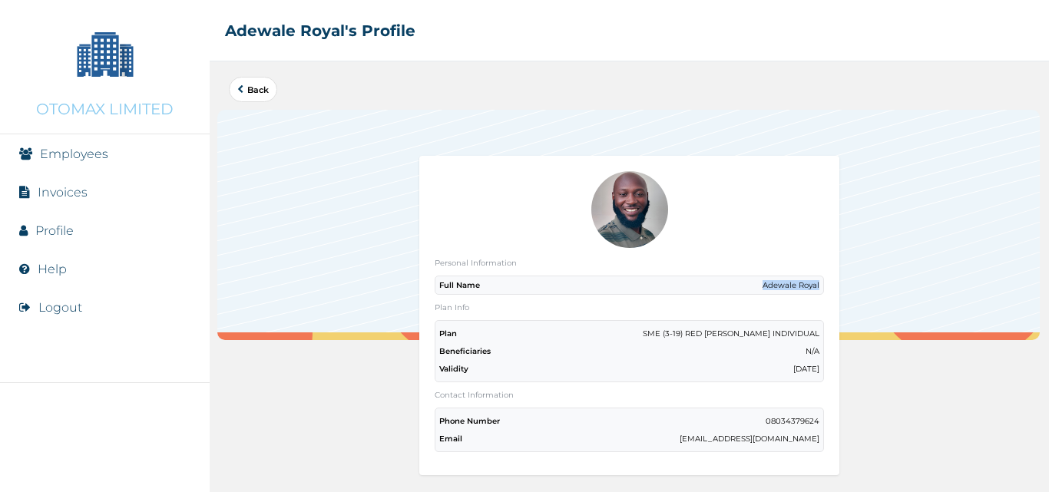
drag, startPoint x: 755, startPoint y: 283, endPoint x: 813, endPoint y: 284, distance: 57.6
click at [813, 284] on div "Full Name Adewale Royal" at bounding box center [629, 285] width 389 height 19
copy p "Adewale Royal"
click at [267, 92] on link "Back" at bounding box center [252, 89] width 31 height 8
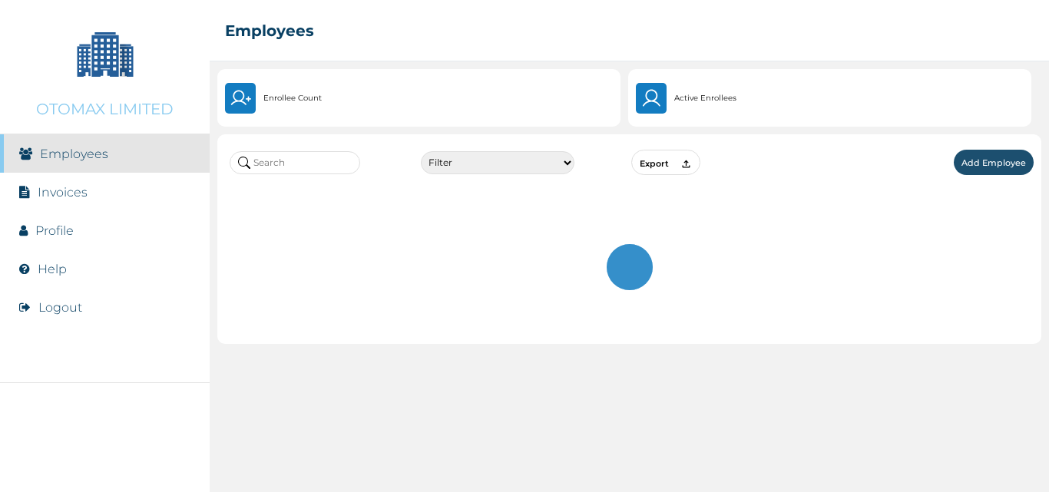
click at [75, 204] on li "Invoices" at bounding box center [105, 192] width 210 height 38
click at [71, 198] on li "Invoices" at bounding box center [105, 192] width 210 height 38
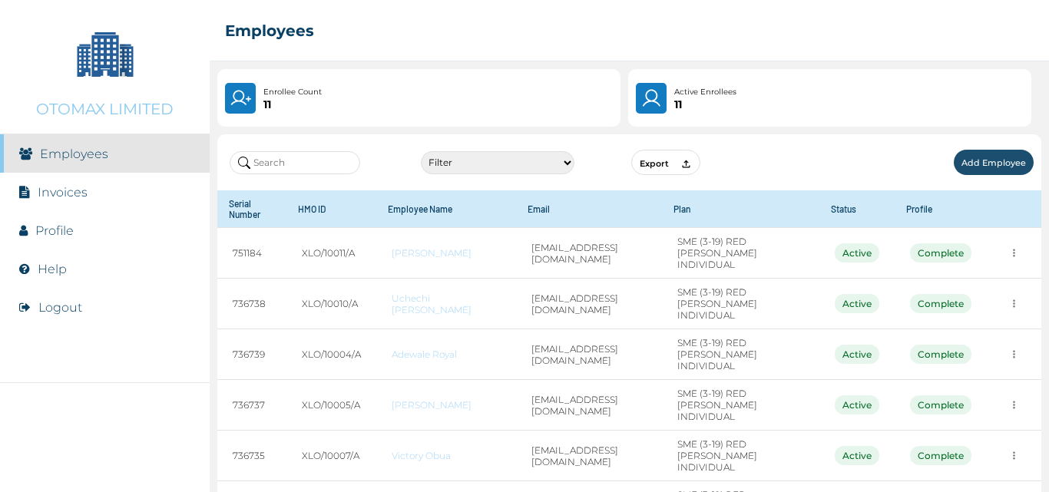
click at [71, 197] on link "Invoices" at bounding box center [63, 192] width 50 height 15
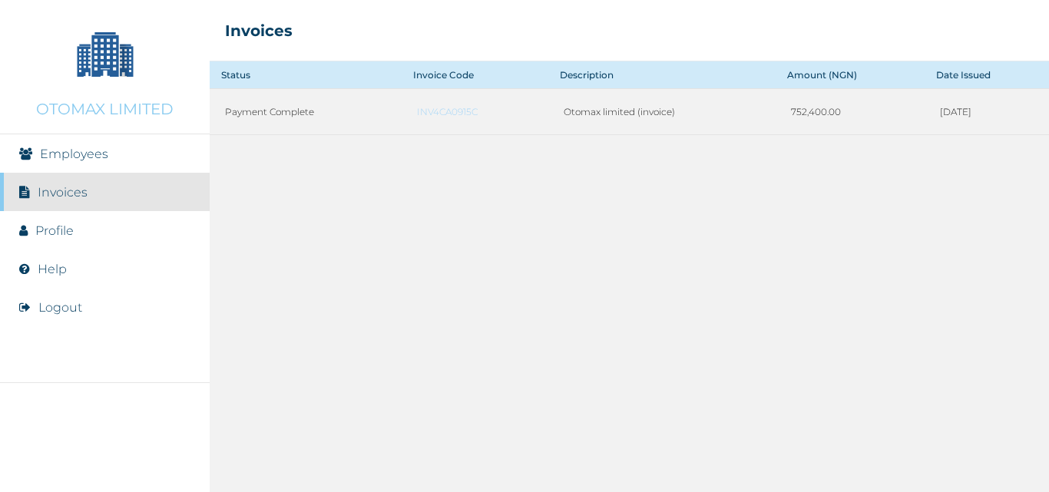
click at [55, 230] on link "Profile" at bounding box center [54, 231] width 38 height 15
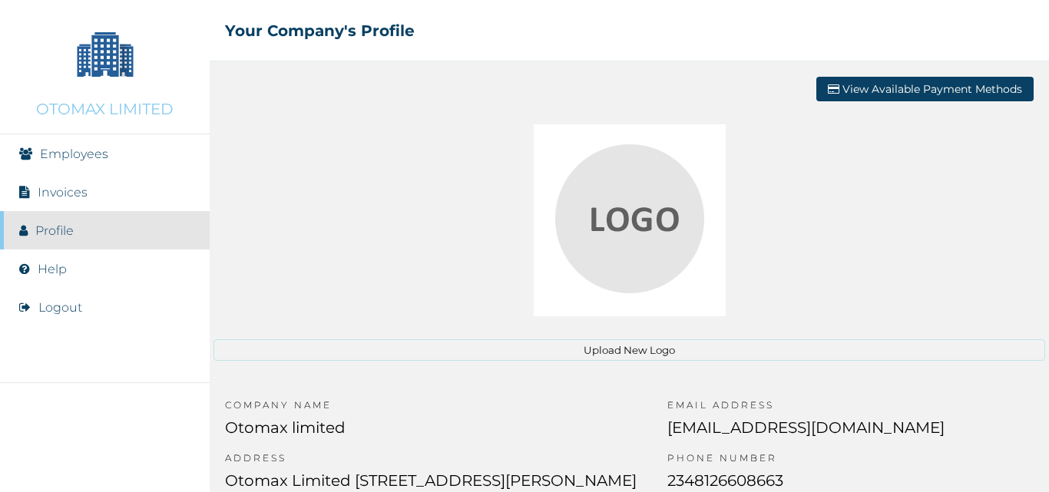
scroll to position [78, 0]
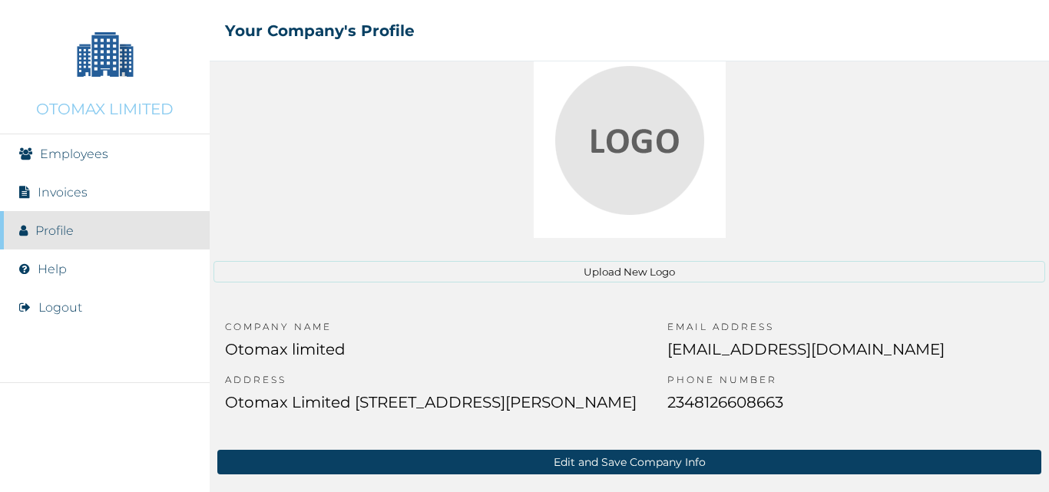
click at [51, 268] on link "Help" at bounding box center [52, 269] width 29 height 15
